Goal: Transaction & Acquisition: Book appointment/travel/reservation

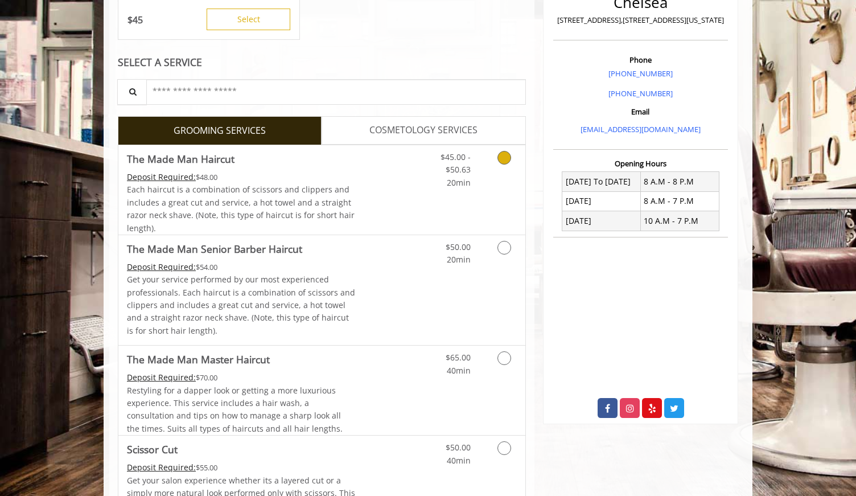
scroll to position [303, 0]
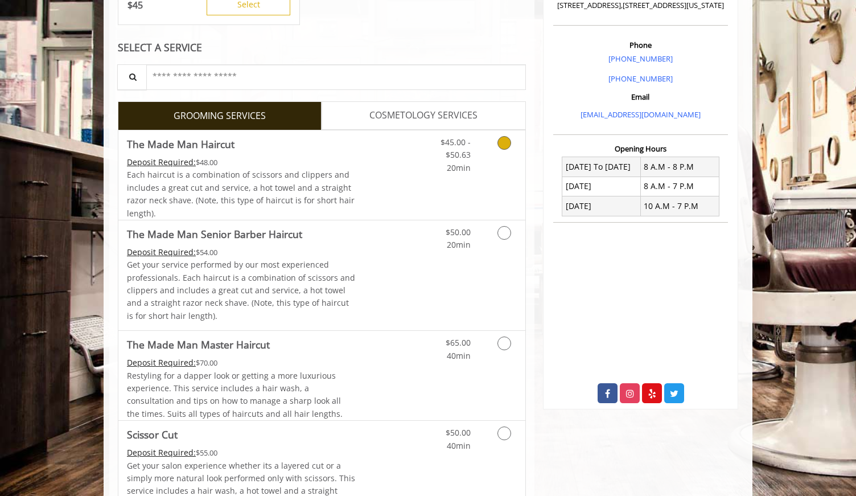
click at [487, 185] on div "$45.00 - $50.63 20min" at bounding box center [474, 174] width 102 height 89
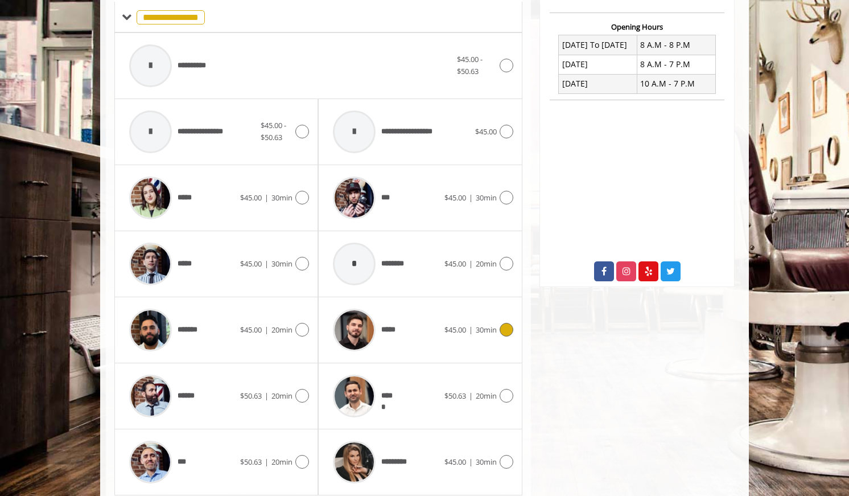
scroll to position [463, 0]
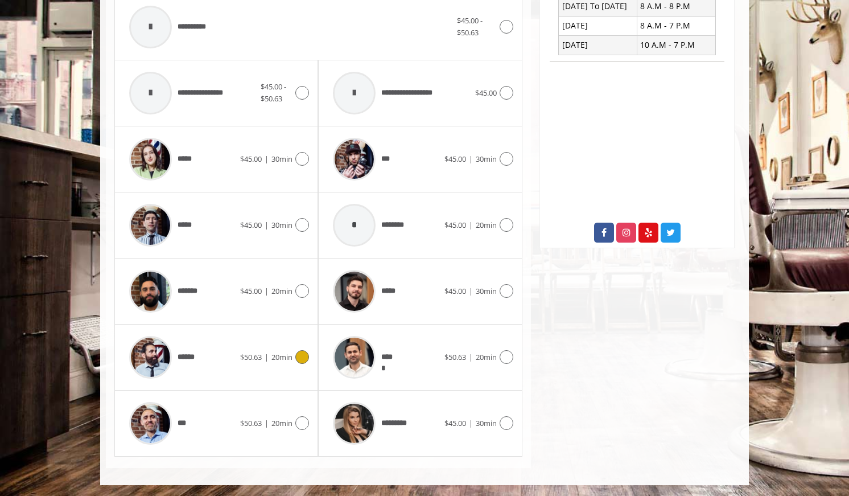
click at [294, 354] on div at bounding box center [300, 357] width 16 height 14
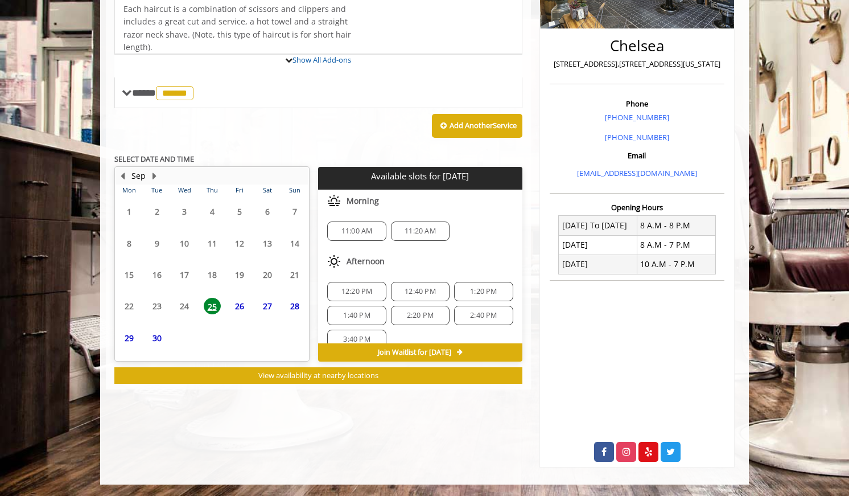
scroll to position [270, 0]
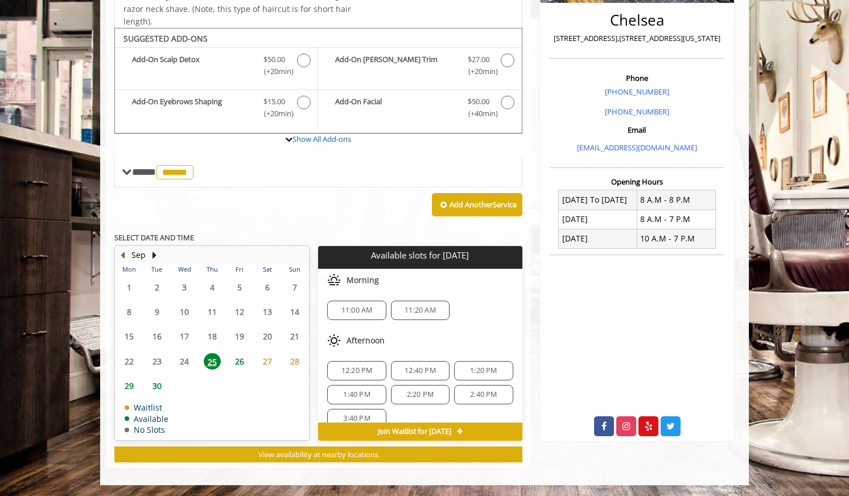
click at [242, 355] on span "26" at bounding box center [239, 361] width 17 height 16
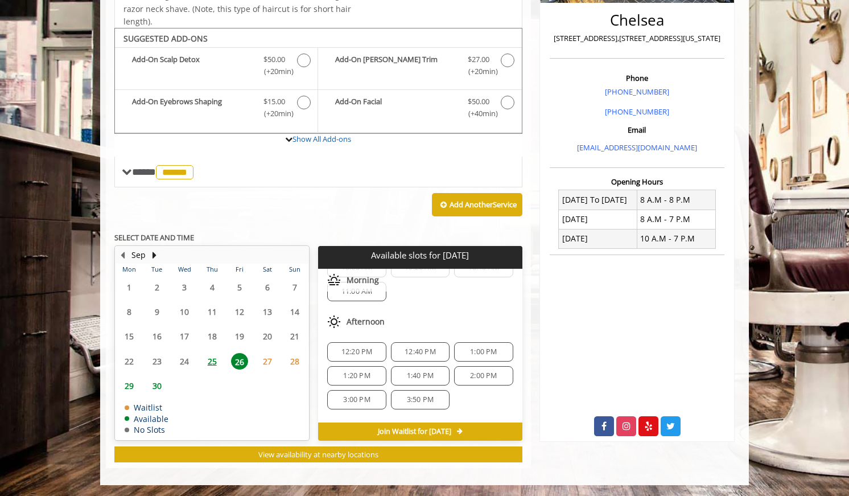
scroll to position [65, 0]
click at [473, 353] on span "1:00 PM" at bounding box center [483, 352] width 27 height 9
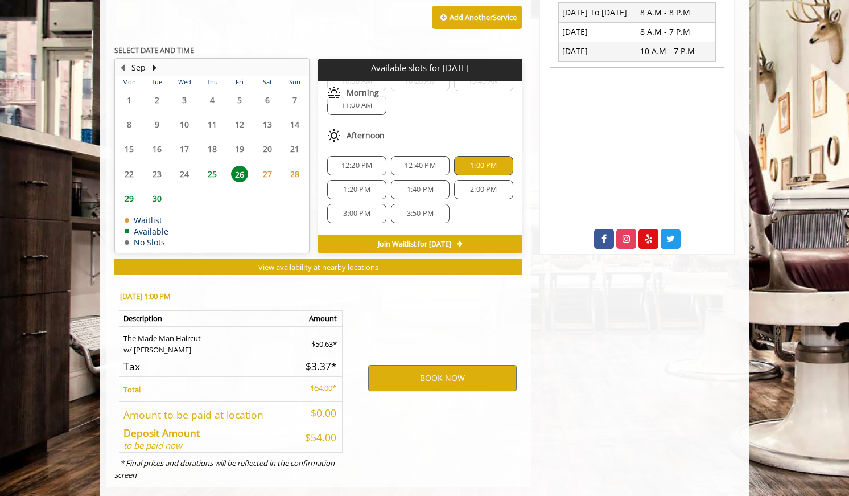
scroll to position [476, 0]
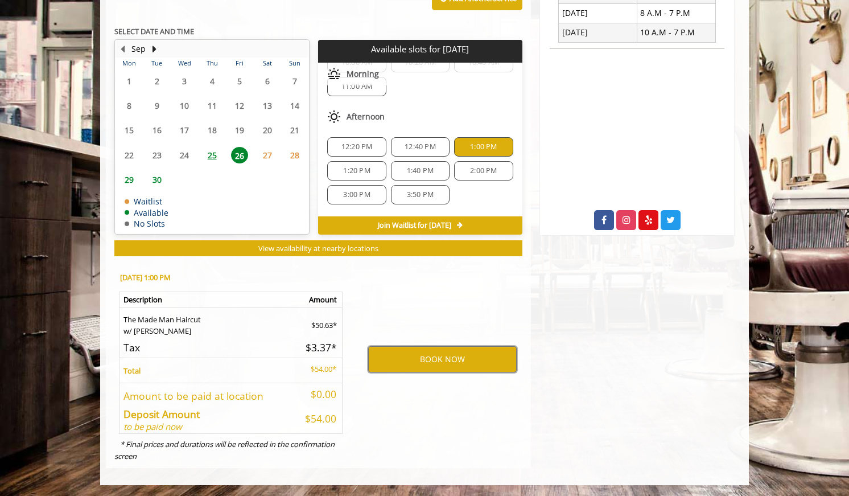
click at [473, 353] on button "BOOK NOW" at bounding box center [442, 359] width 148 height 26
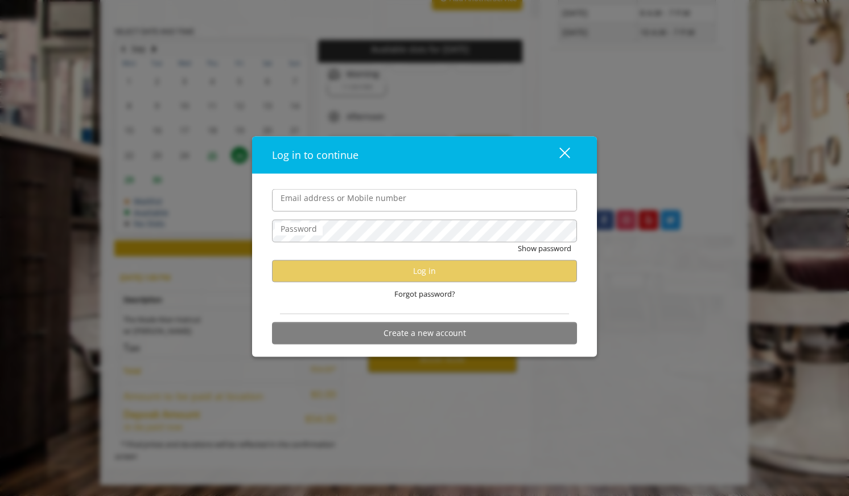
type input "**********"
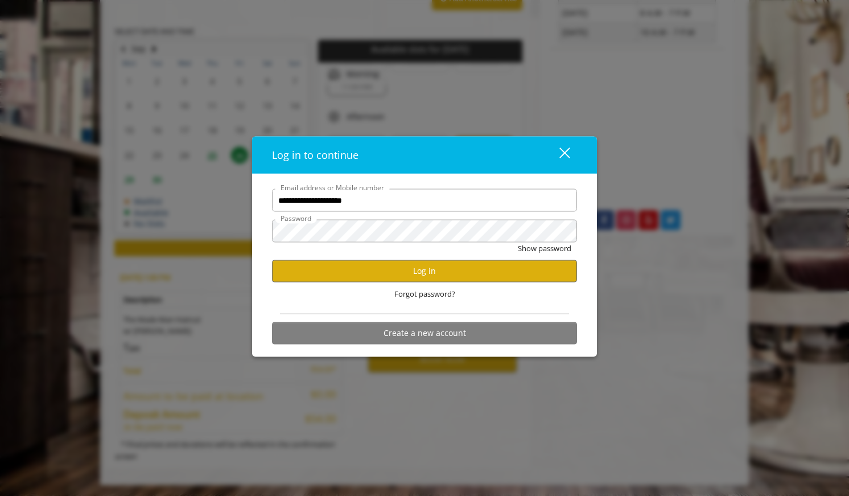
scroll to position [0, 0]
click at [431, 274] on button "Log in" at bounding box center [424, 270] width 305 height 22
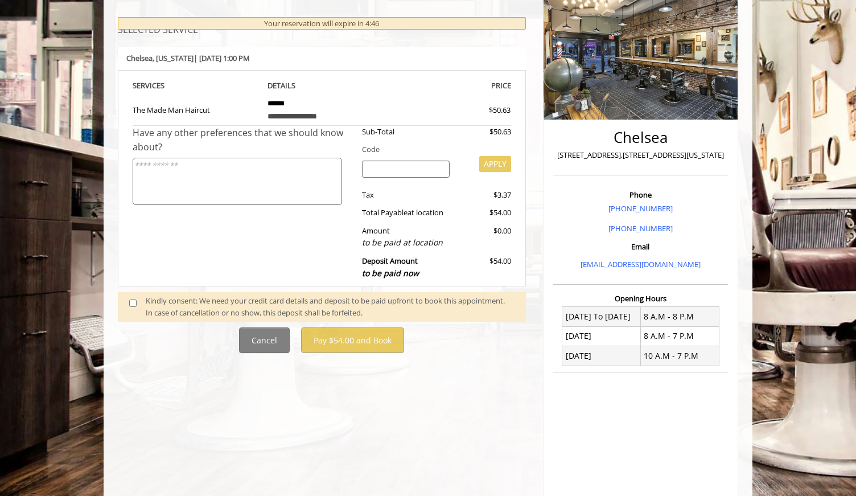
scroll to position [158, 0]
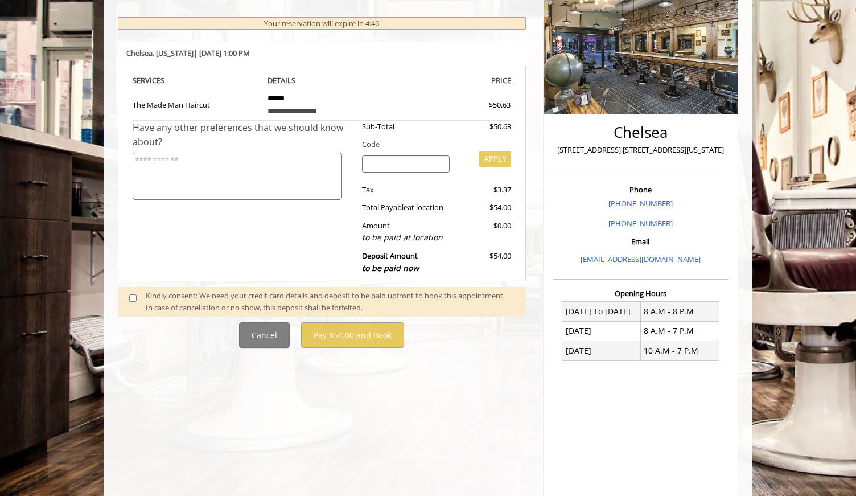
click at [264, 291] on div "Kindly consent: We need your credit card details and deposit to be paid upfront…" at bounding box center [330, 302] width 369 height 24
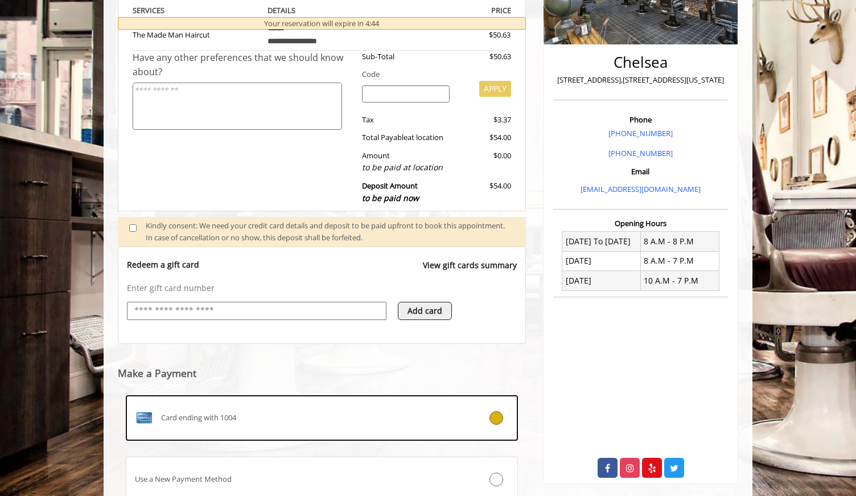
scroll to position [317, 0]
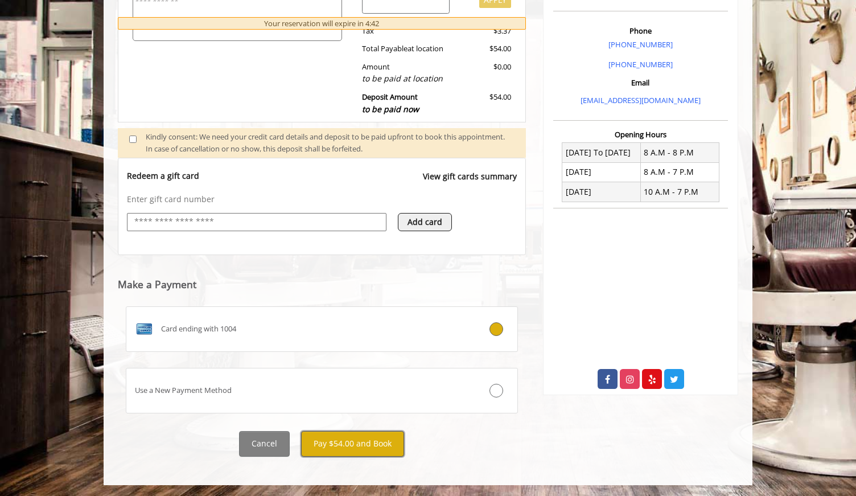
click at [343, 442] on button "Pay $54.00 and Book" at bounding box center [352, 444] width 103 height 26
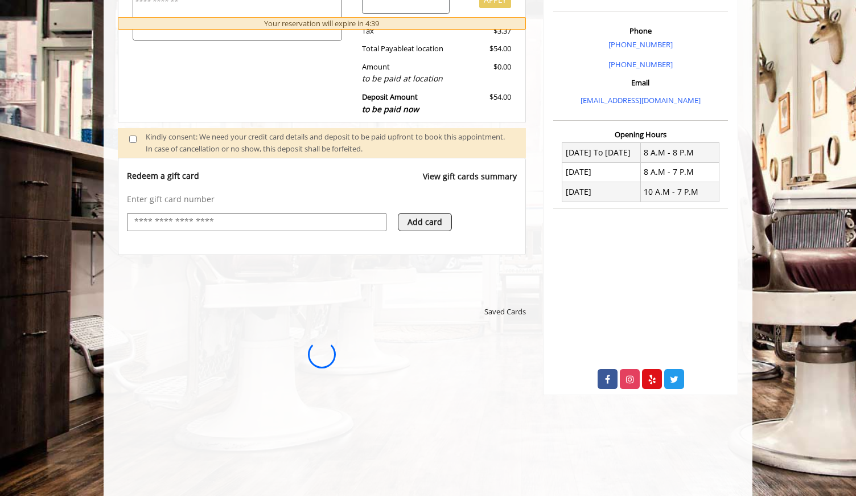
scroll to position [0, 0]
